Goal: Task Accomplishment & Management: Manage account settings

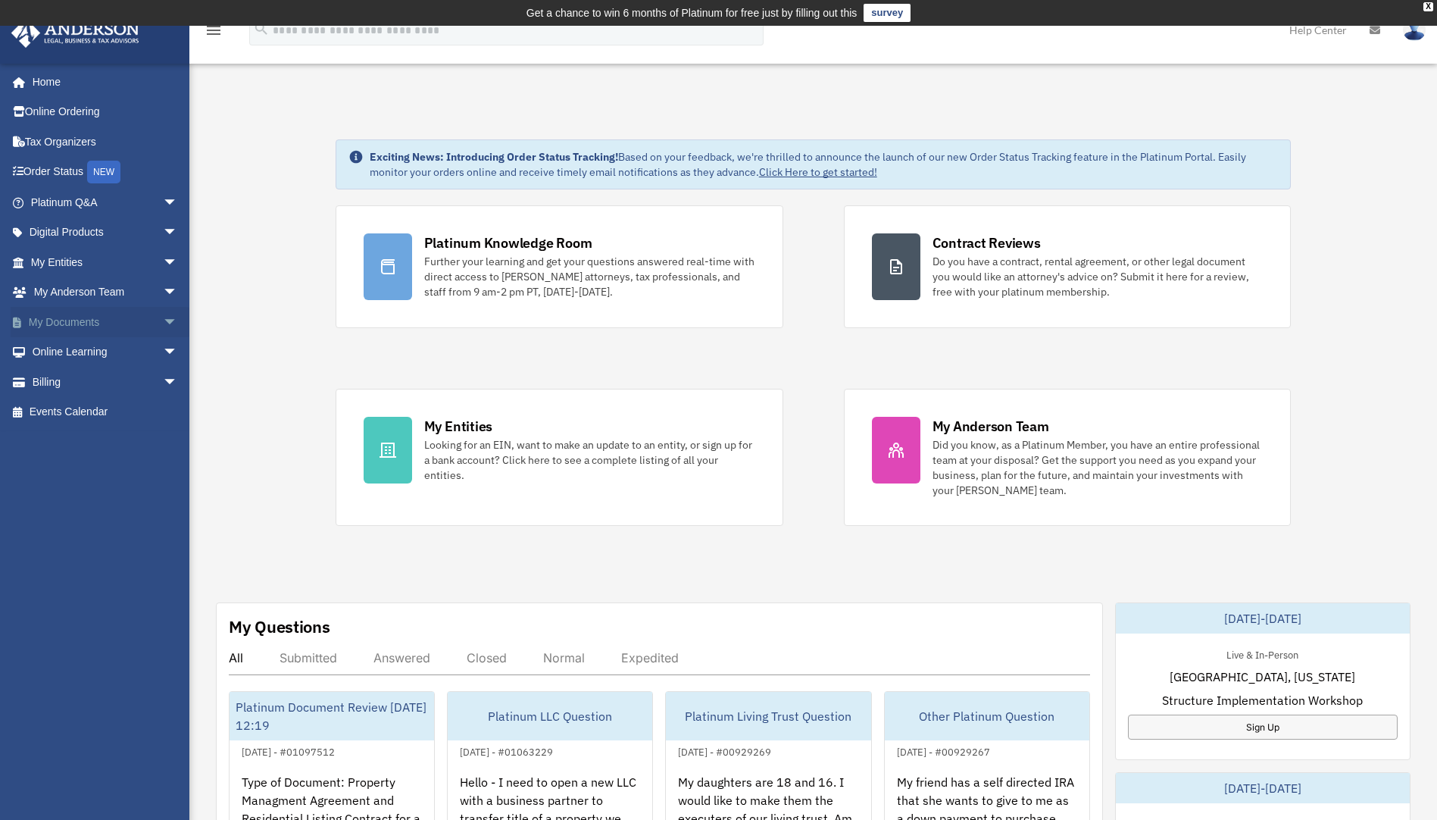
click at [163, 317] on span "arrow_drop_down" at bounding box center [178, 322] width 30 height 31
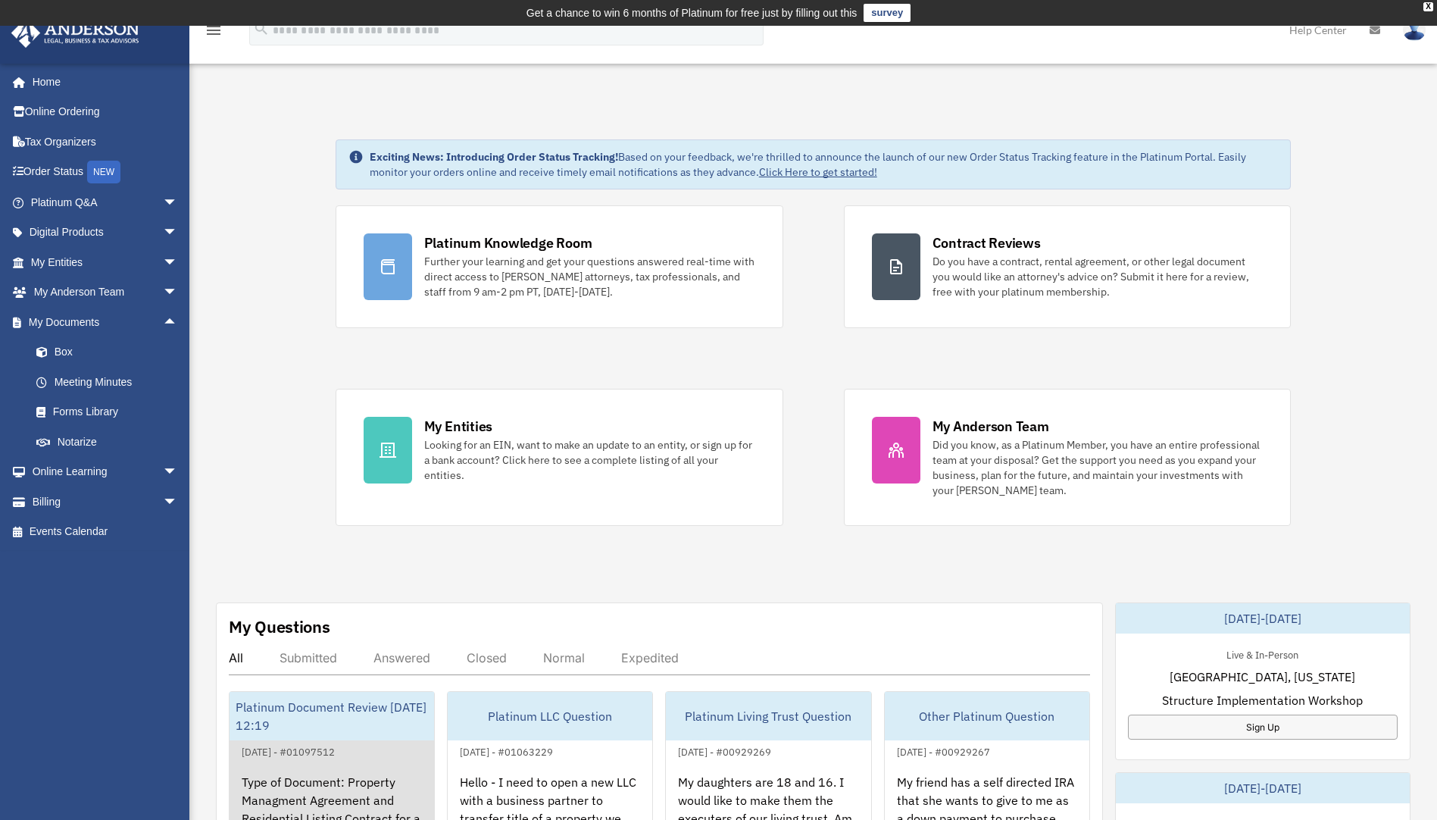
click at [279, 715] on div "Platinum Document Review 09/03/2025 12:19" at bounding box center [332, 716] width 205 height 48
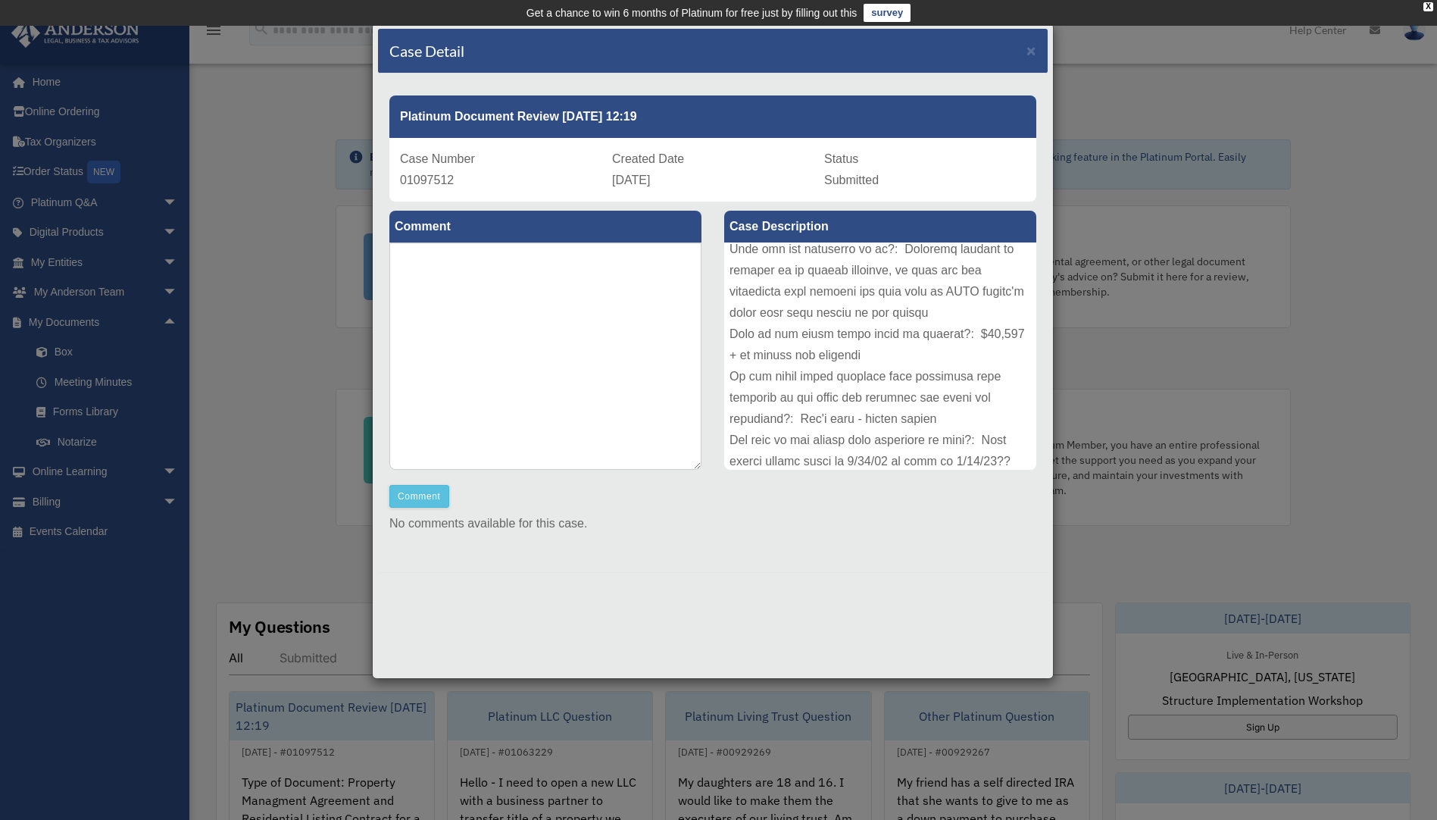
scroll to position [526, 0]
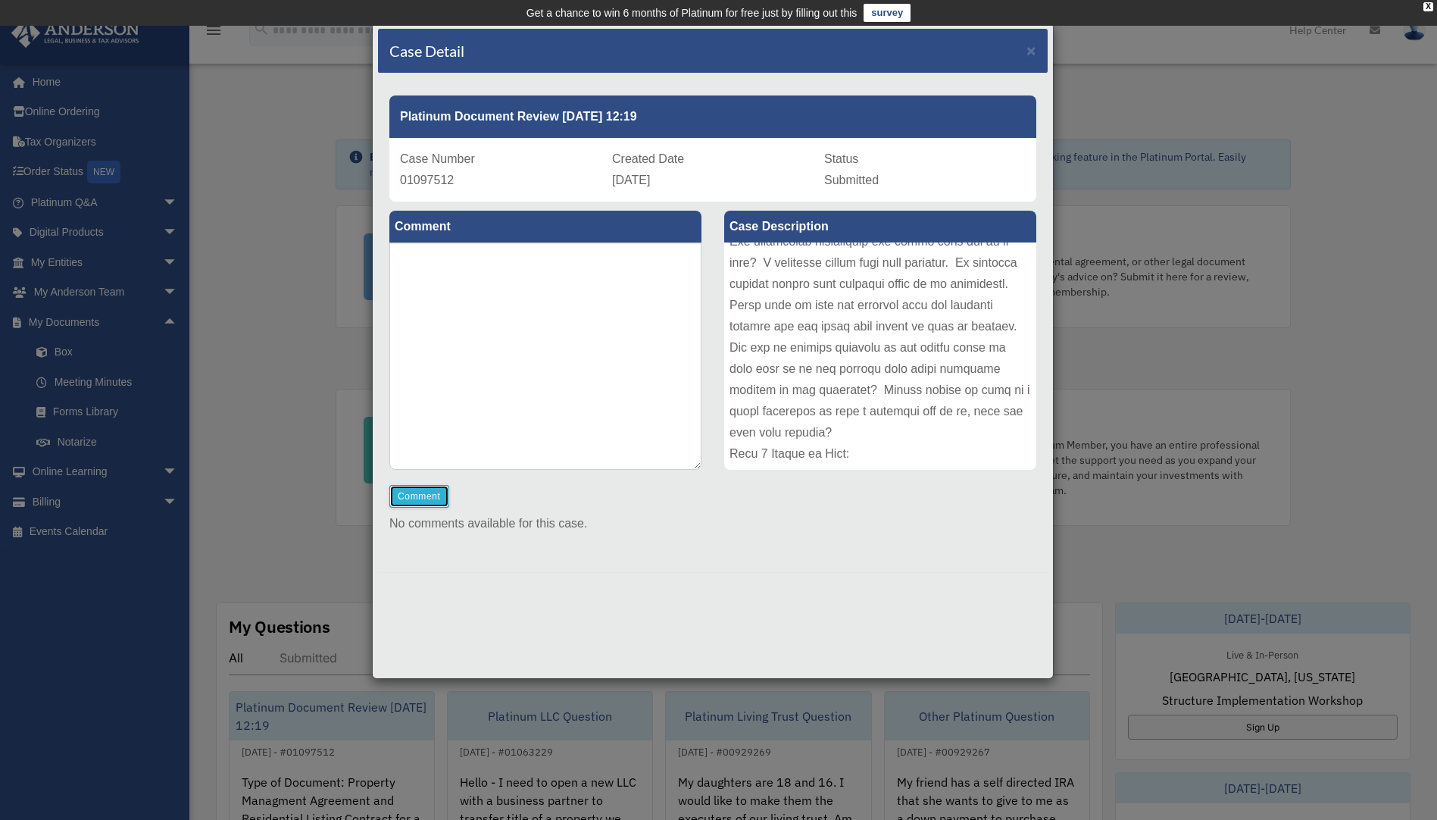
click at [433, 498] on button "Comment" at bounding box center [419, 496] width 60 height 23
drag, startPoint x: 626, startPoint y: 389, endPoint x: 634, endPoint y: 392, distance: 8.2
click at [633, 392] on textarea at bounding box center [545, 355] width 312 height 227
click at [580, 261] on textarea "**********" at bounding box center [545, 355] width 312 height 227
click at [615, 250] on textarea "**********" at bounding box center [545, 355] width 312 height 227
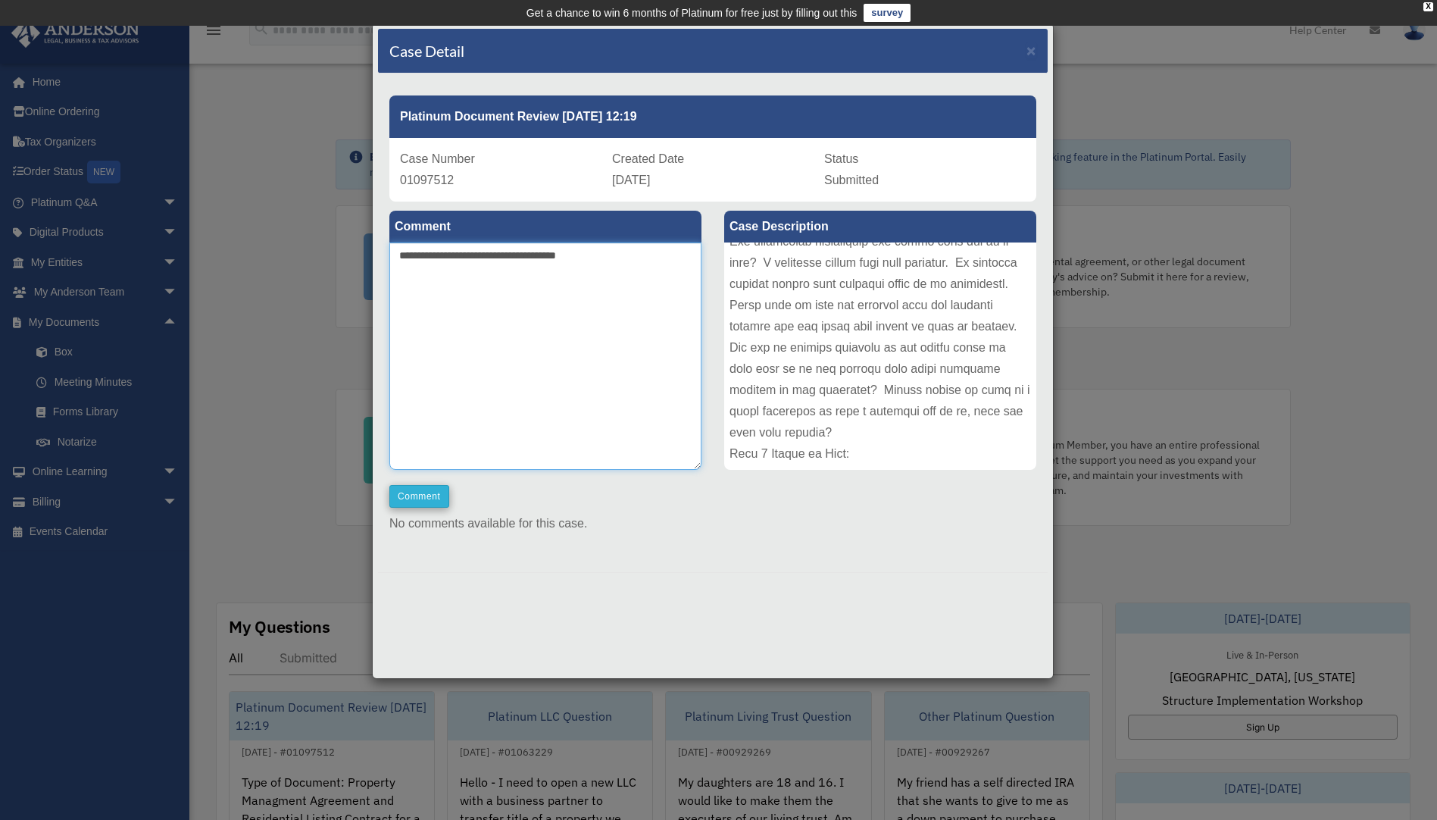
type textarea "**********"
click at [418, 495] on button "Comment" at bounding box center [419, 496] width 60 height 23
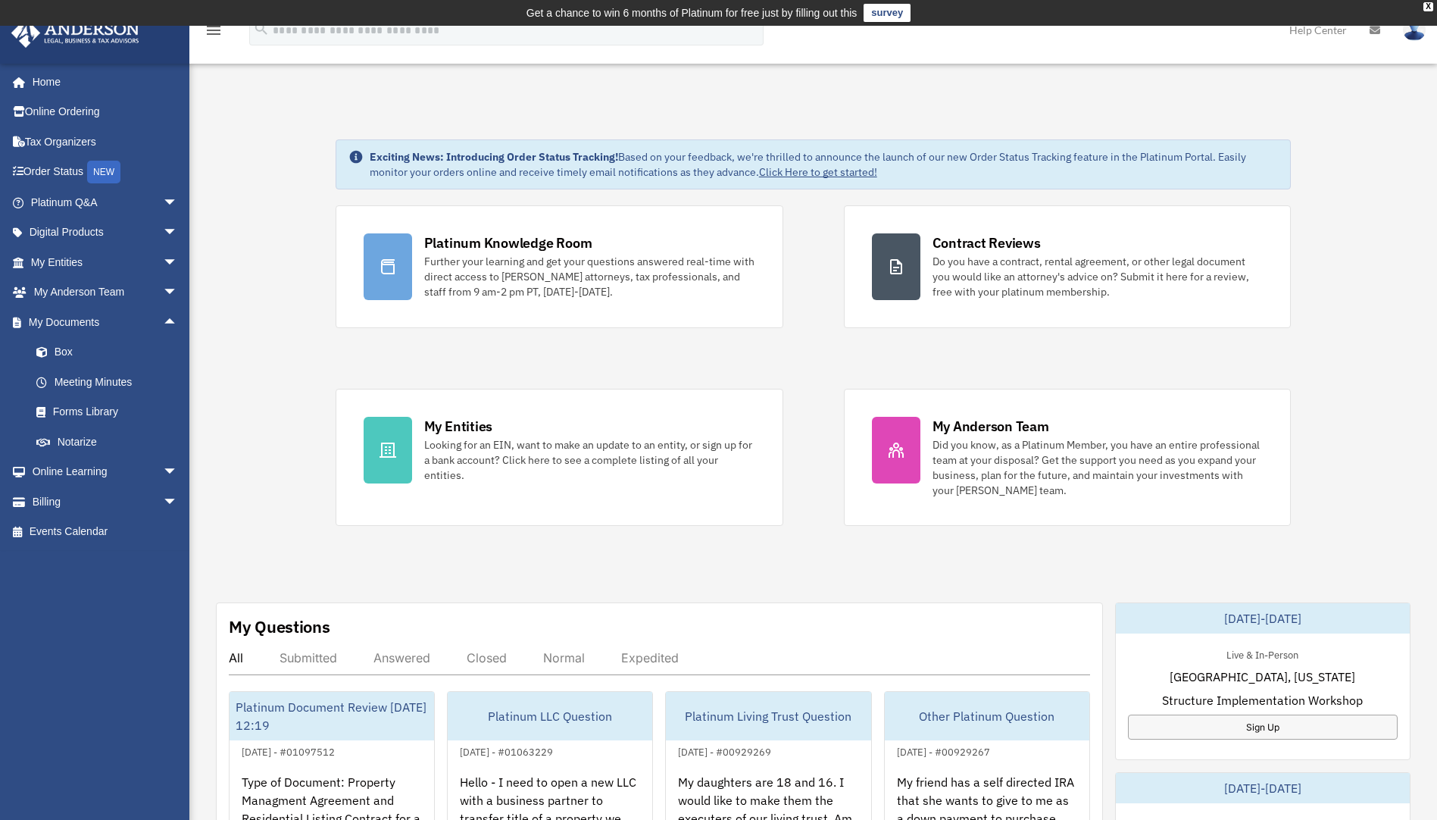
scroll to position [45, 0]
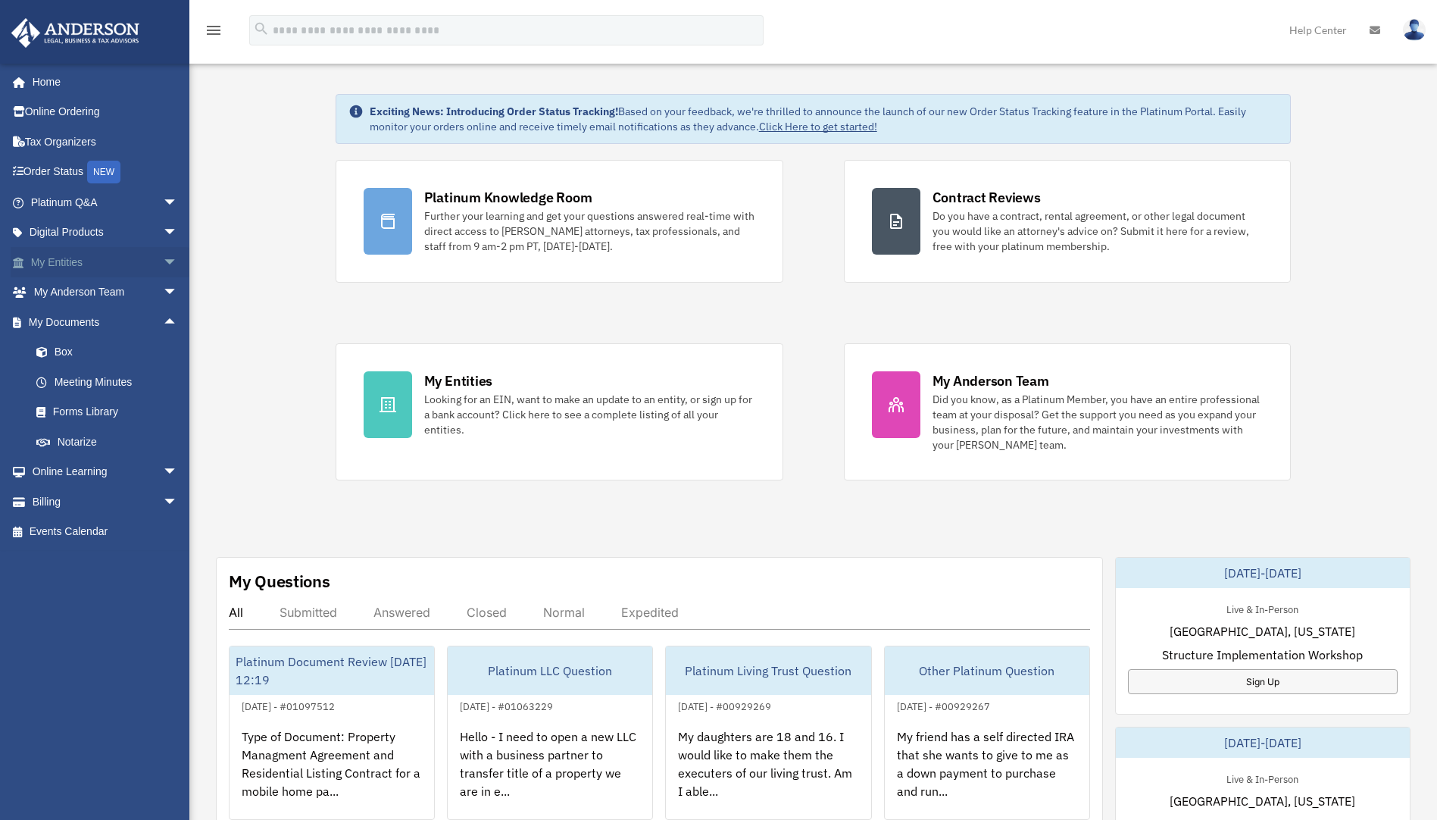
click at [163, 261] on span "arrow_drop_down" at bounding box center [178, 262] width 30 height 31
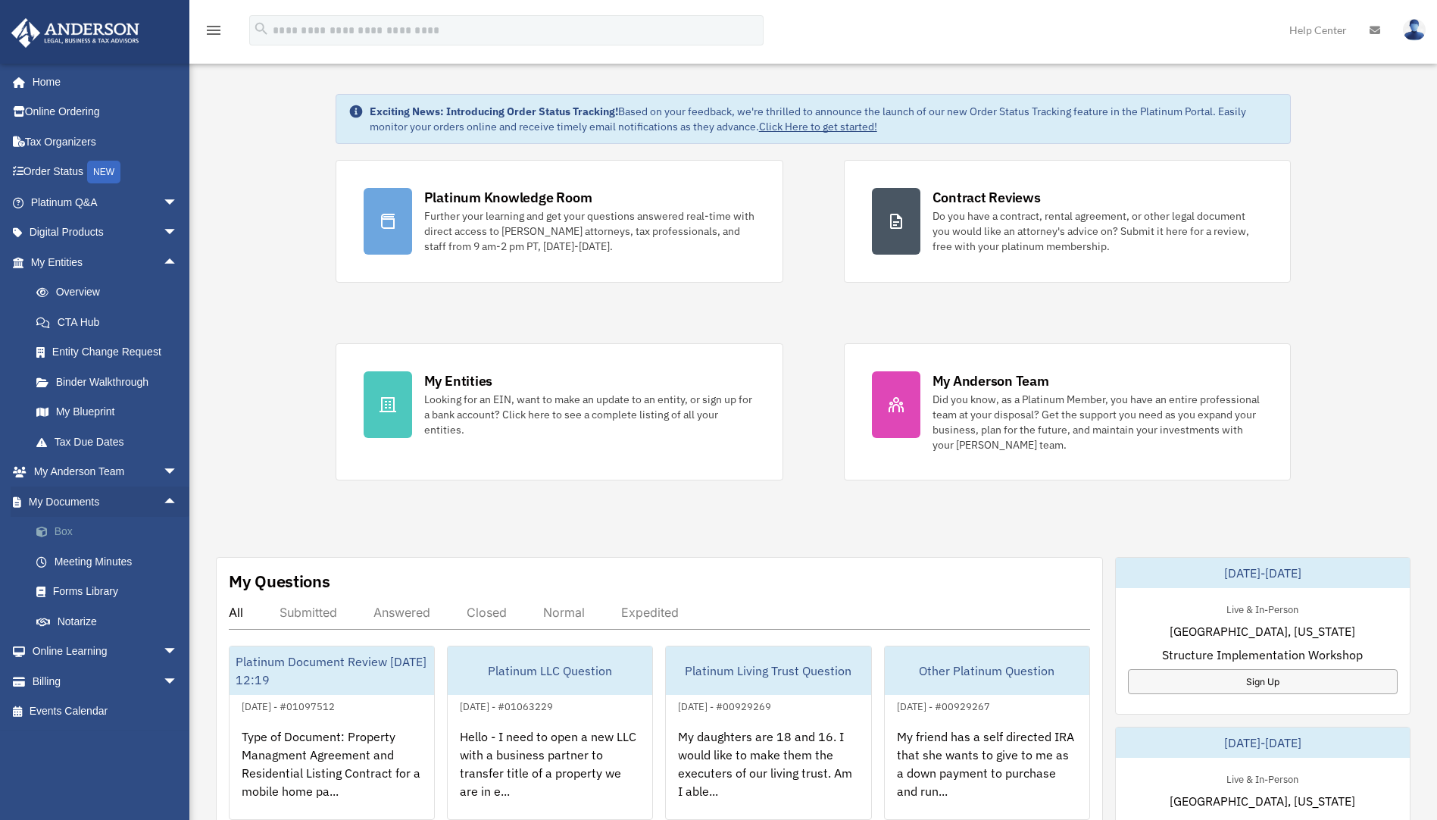
click at [66, 530] on link "Box" at bounding box center [111, 532] width 180 height 30
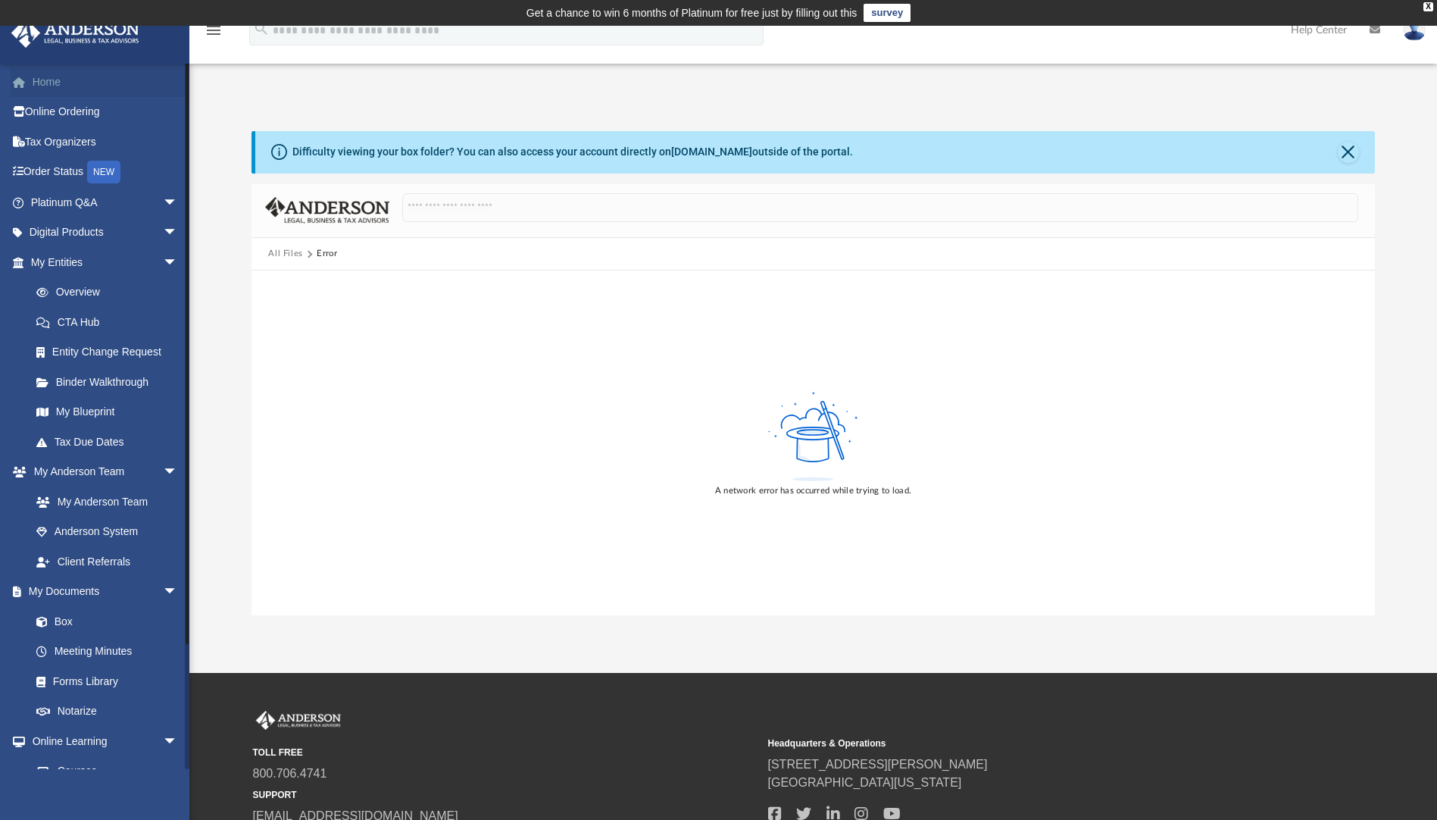
click at [61, 80] on link "Home" at bounding box center [106, 82] width 190 height 30
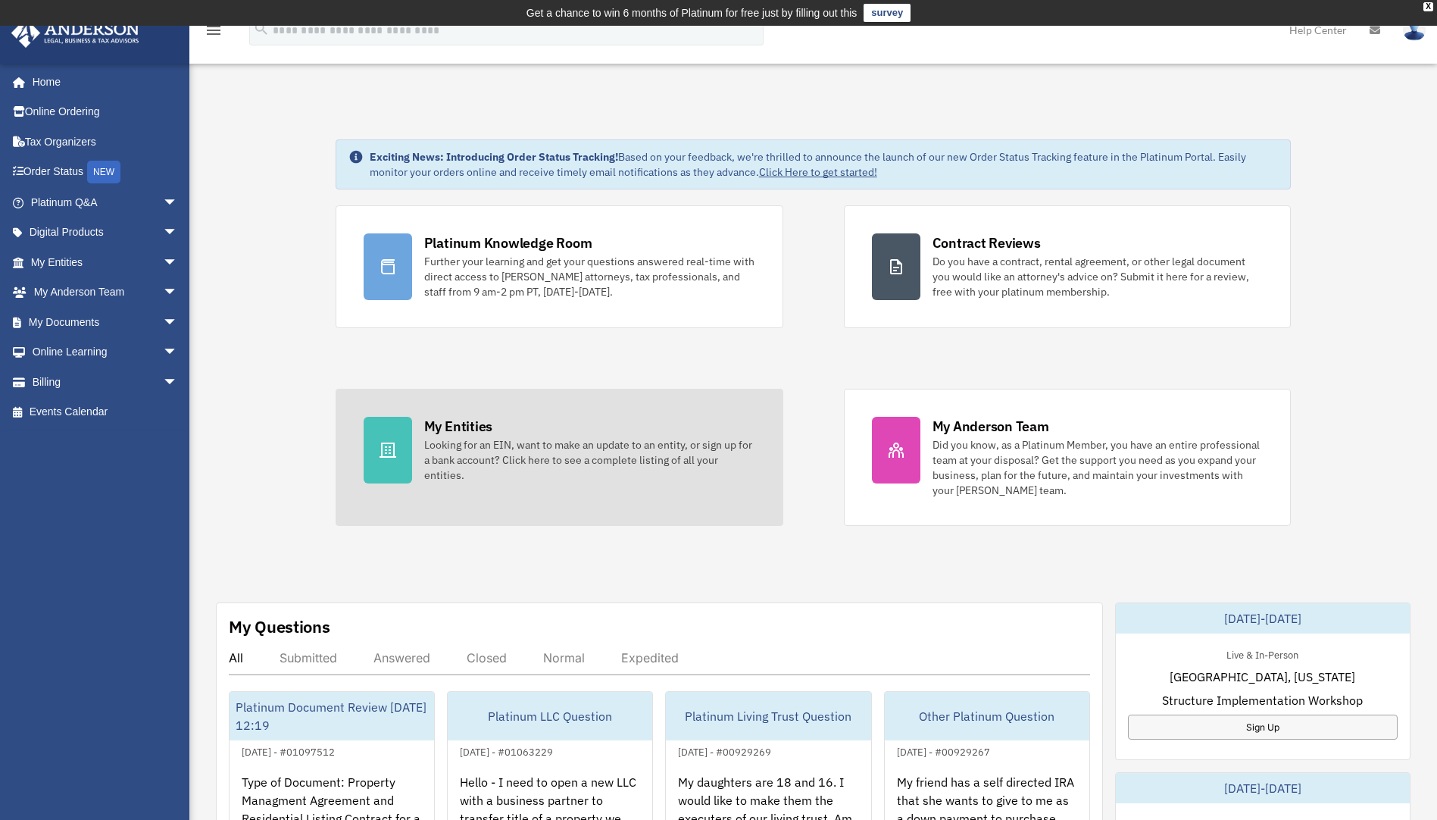
click at [473, 454] on div "Looking for an EIN, want to make an update to an entity, or sign up for a bank …" at bounding box center [589, 459] width 331 height 45
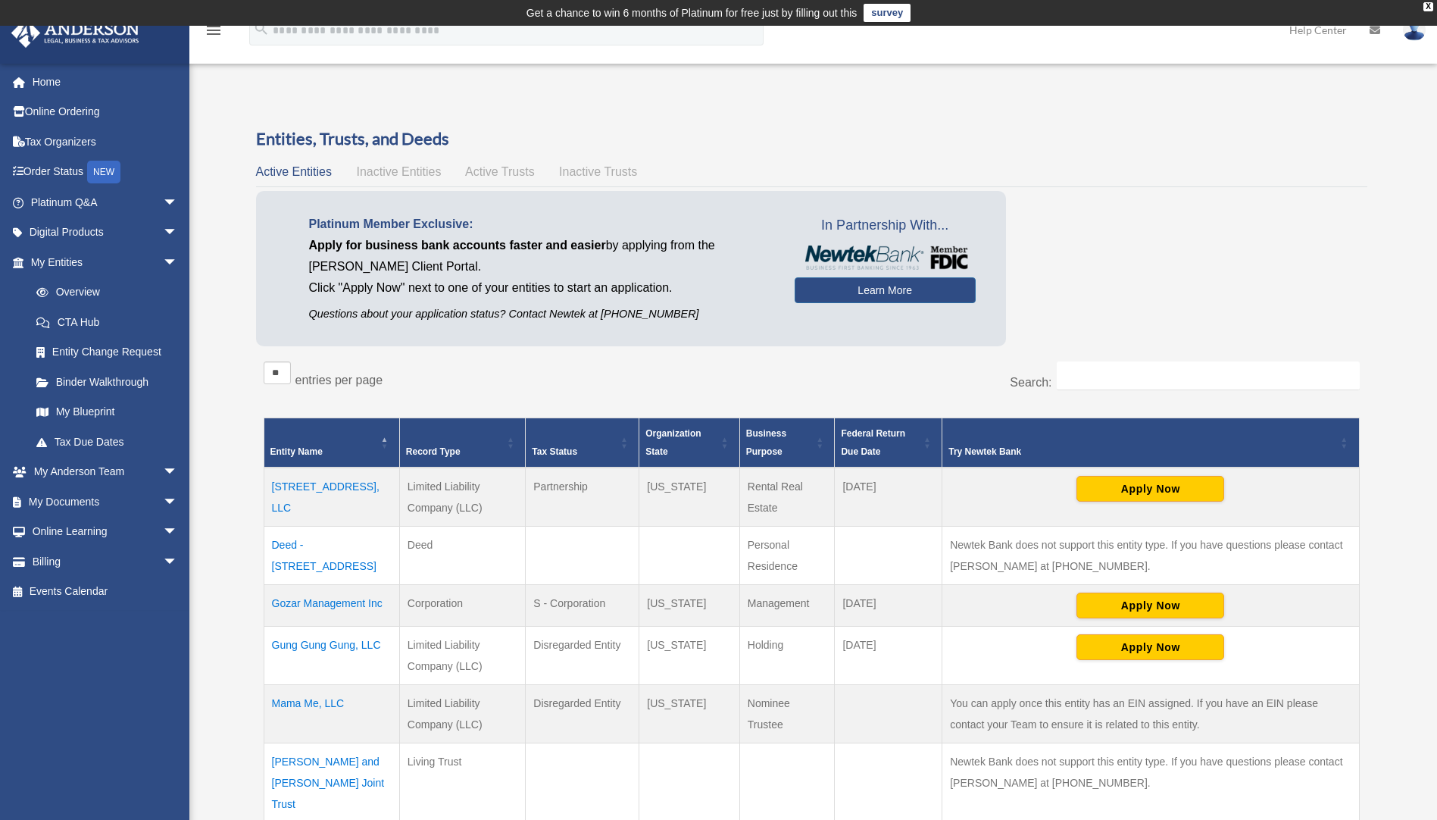
click at [366, 488] on td "[STREET_ADDRESS], LLC" at bounding box center [332, 496] width 136 height 59
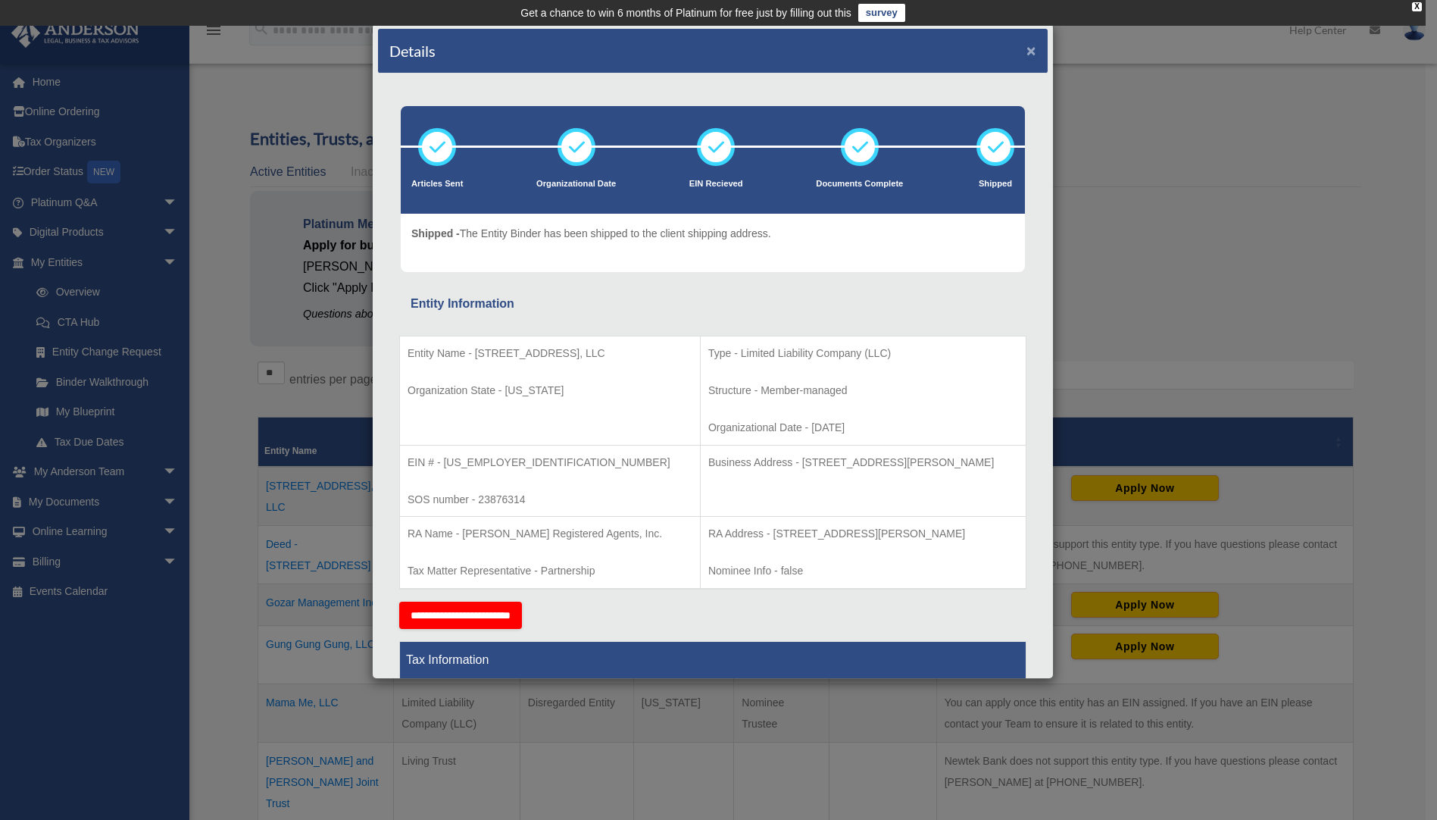
click at [1026, 47] on button "×" at bounding box center [1031, 50] width 10 height 16
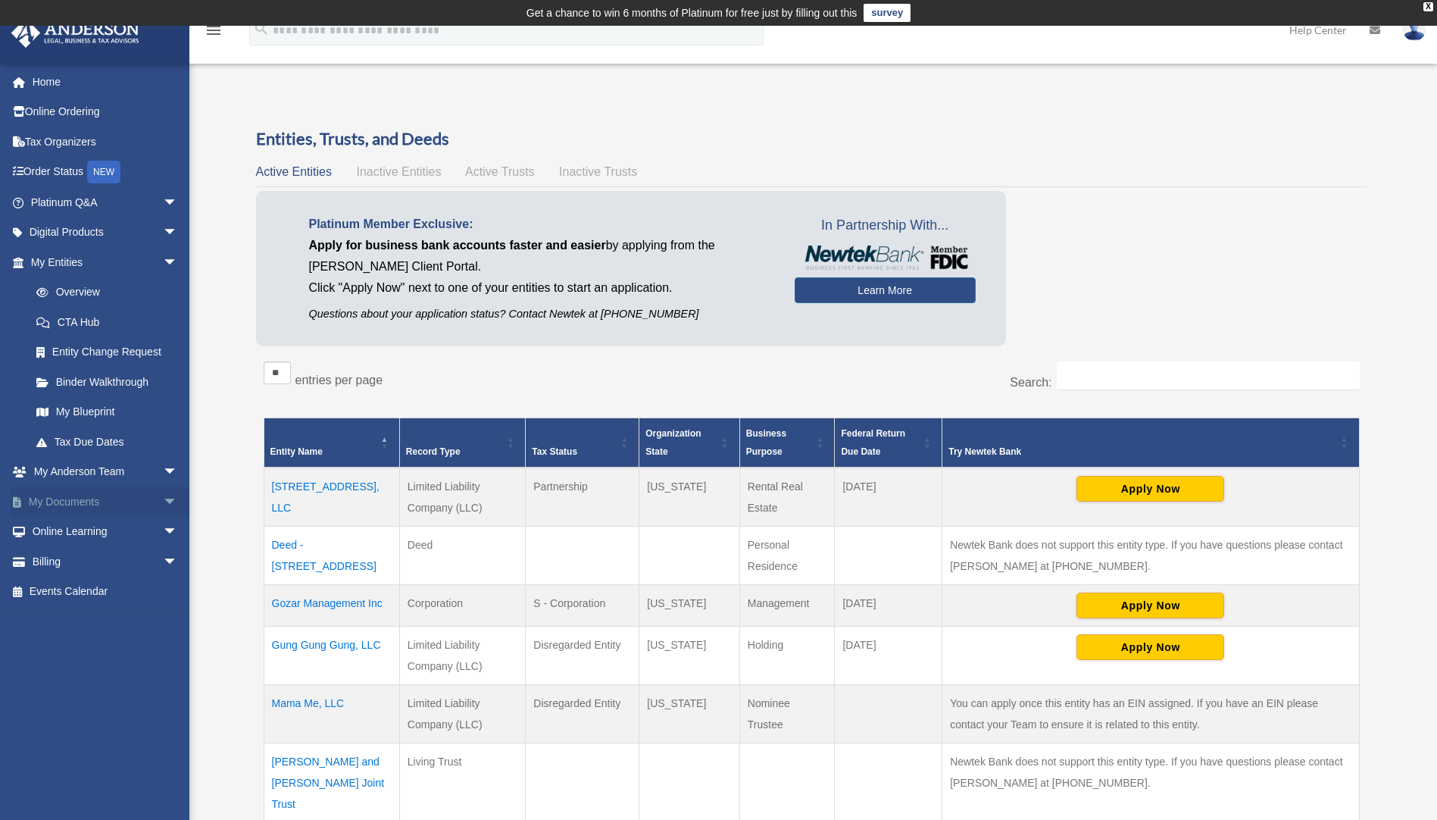
click at [163, 496] on span "arrow_drop_down" at bounding box center [178, 501] width 30 height 31
click at [1425, 7] on div "X" at bounding box center [1428, 6] width 10 height 9
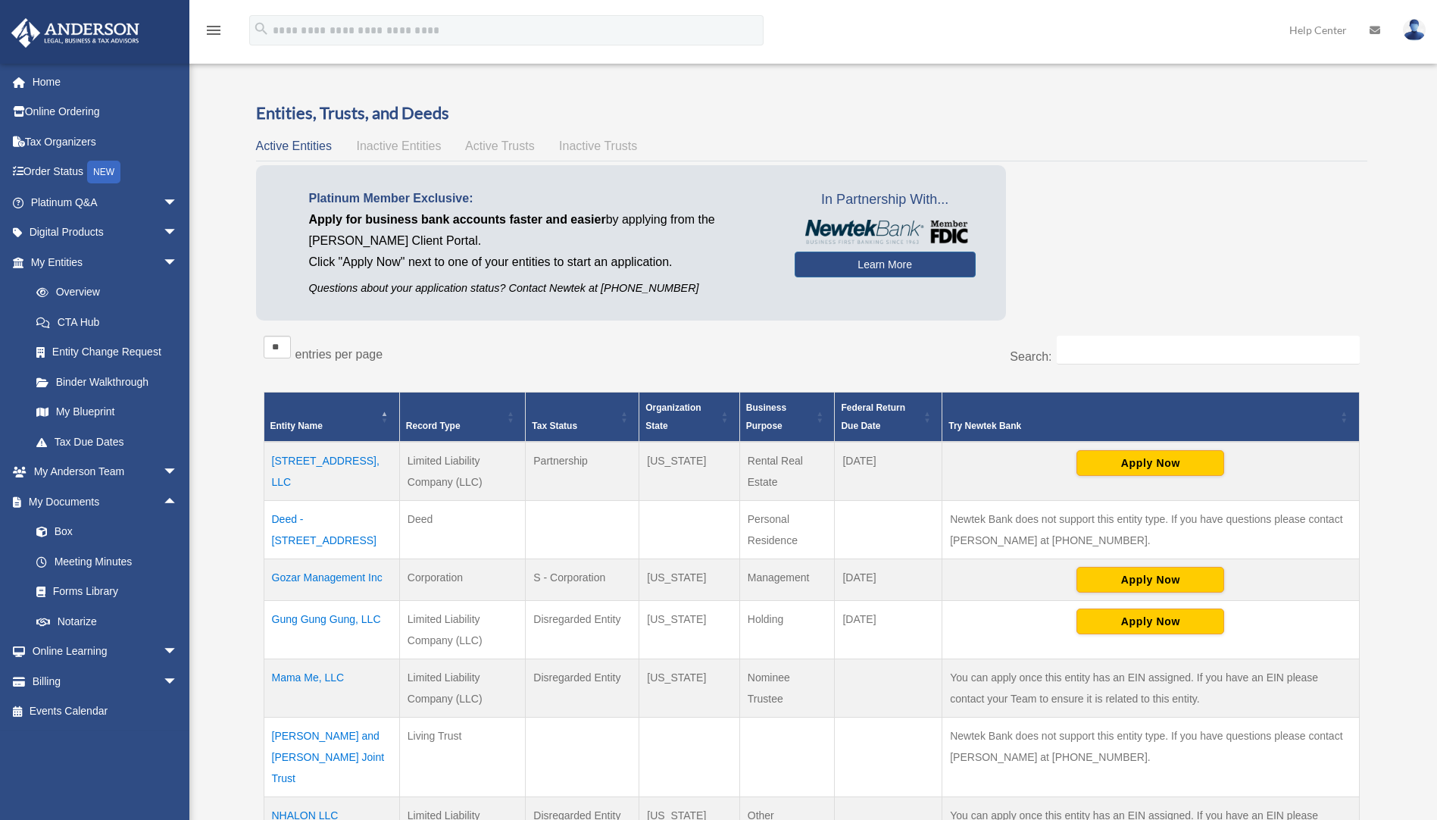
click at [1419, 31] on img at bounding box center [1414, 30] width 23 height 22
click at [1167, 129] on link "Logout" at bounding box center [1187, 132] width 152 height 31
